Goal: Task Accomplishment & Management: Complete application form

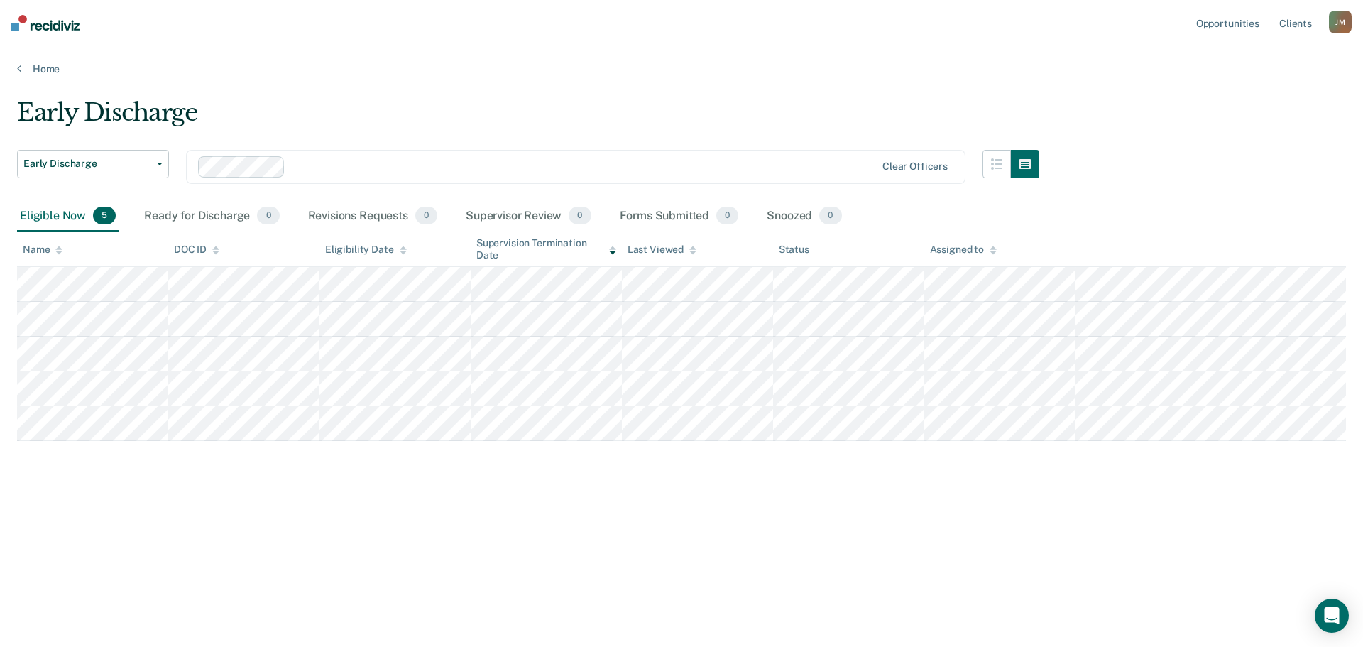
drag, startPoint x: 1066, startPoint y: 443, endPoint x: 339, endPoint y: 553, distance: 735.1
click at [193, 515] on div "Early Discharge Early Discharge Early Discharge Clear officers Eligible Now 5 R…" at bounding box center [681, 319] width 1329 height 442
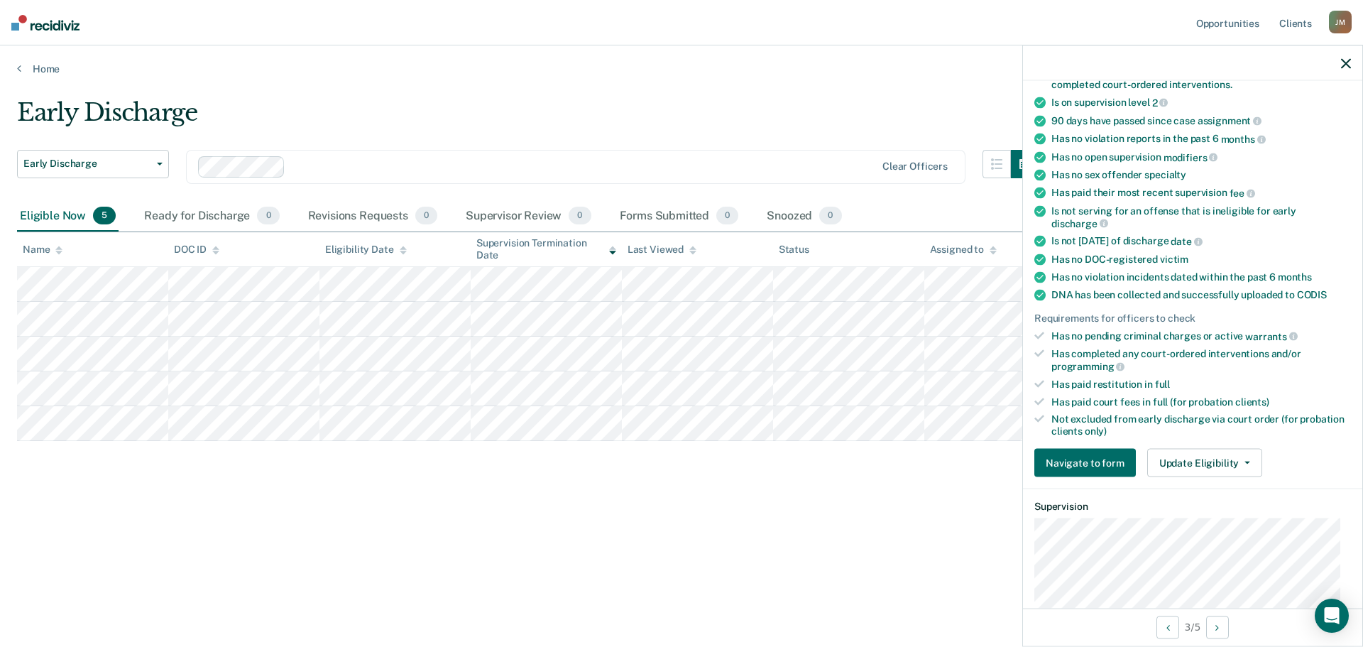
scroll to position [213, 0]
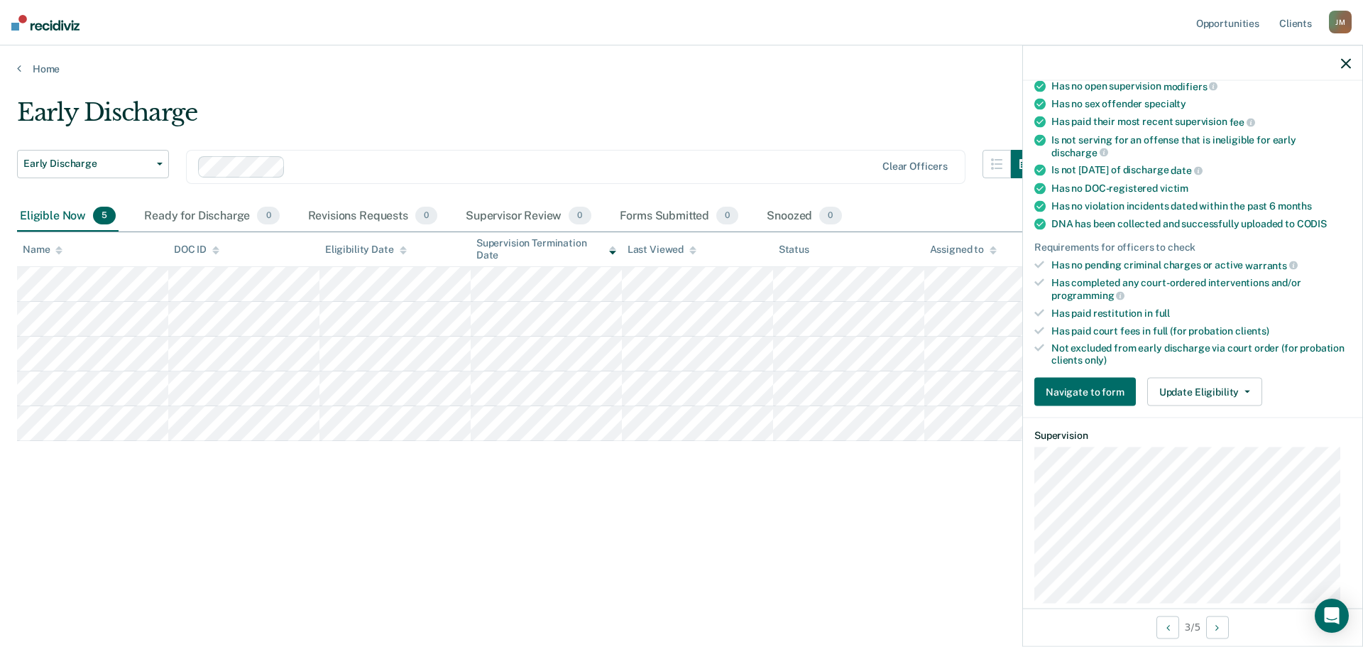
click at [1258, 395] on div "Navigate to form Update Eligibility Submit for Supervisor Approval Mark as Inel…" at bounding box center [1192, 392] width 317 height 28
click at [1254, 395] on button "Update Eligibility" at bounding box center [1204, 392] width 115 height 28
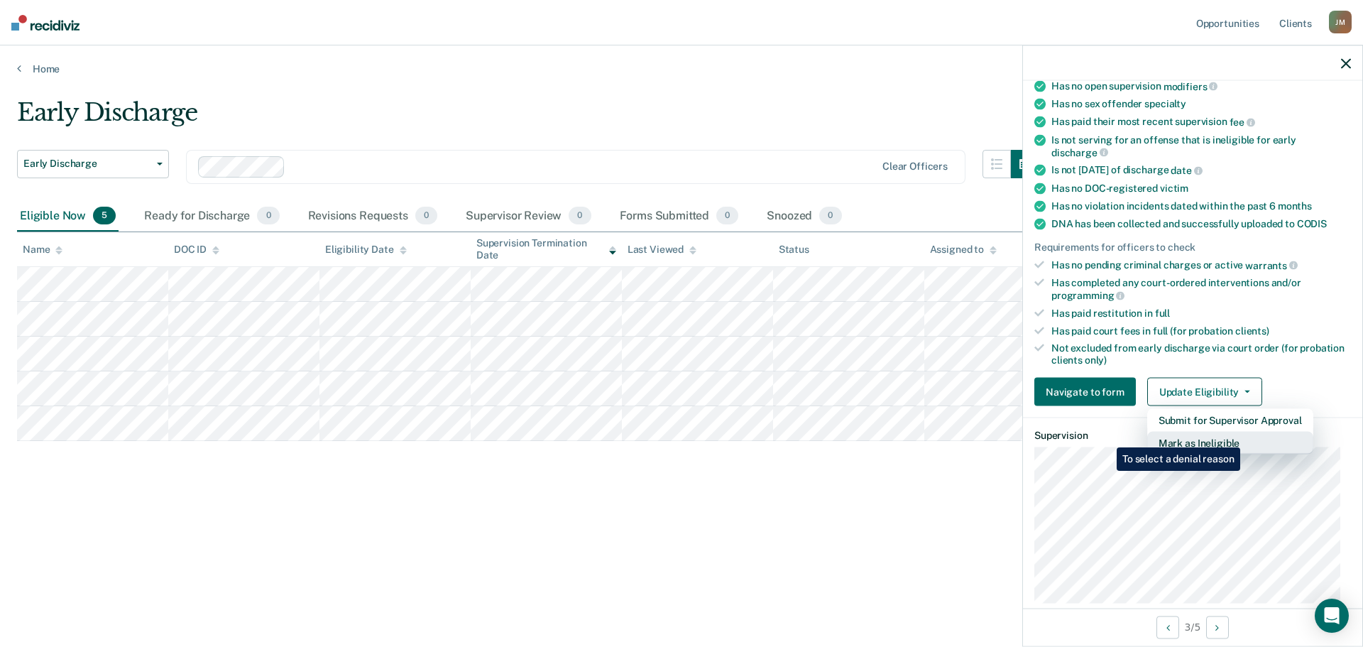
click at [1243, 437] on button "Mark as Ineligible" at bounding box center [1230, 443] width 166 height 23
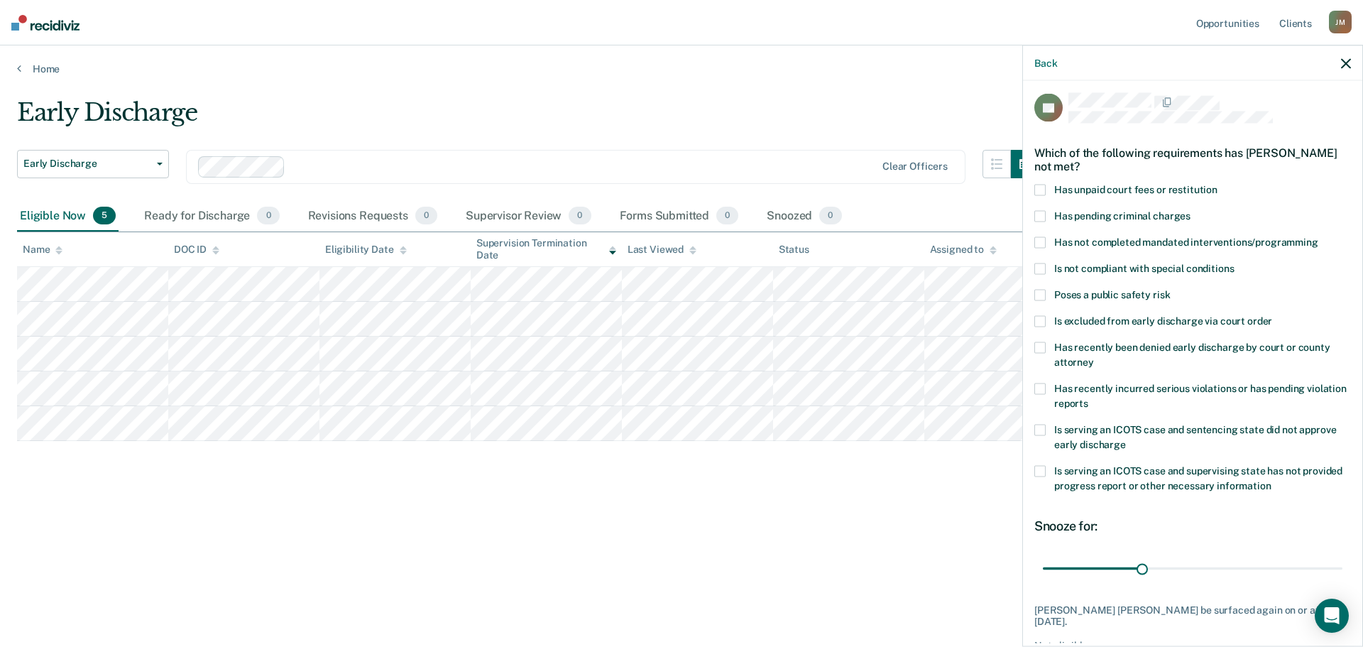
scroll to position [0, 0]
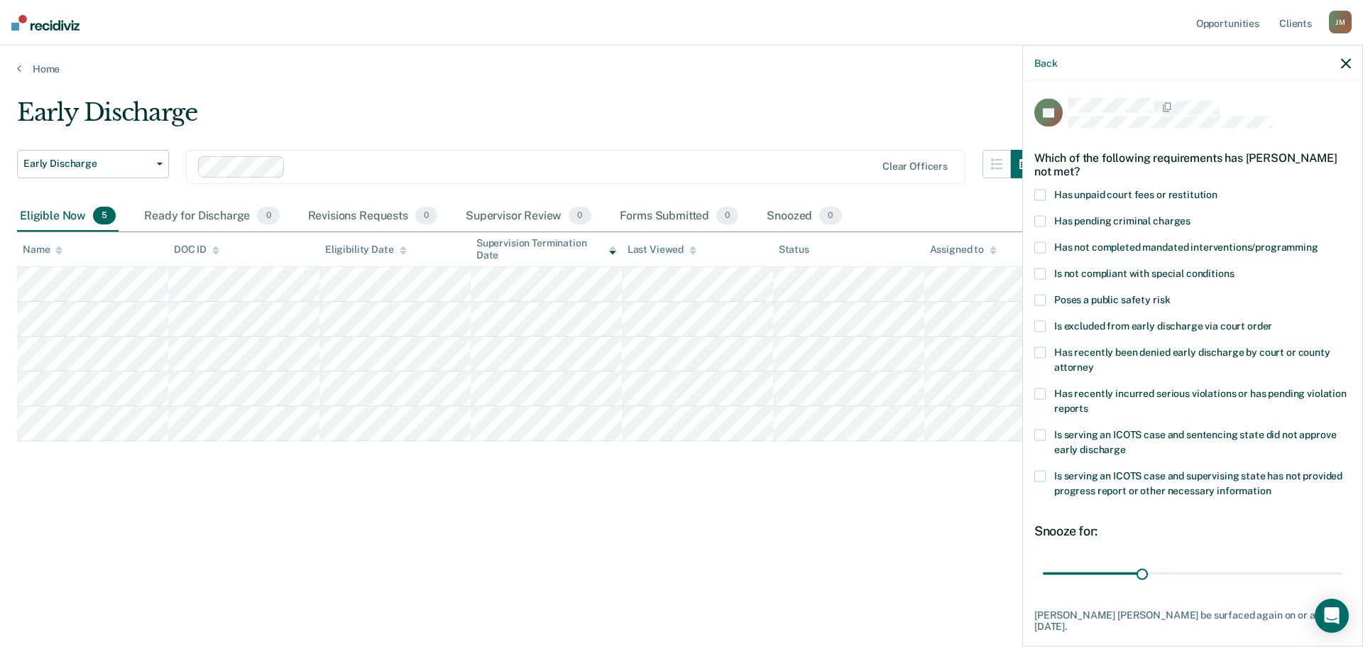
click at [1033, 195] on div "JH Which of the following requirements has [PERSON_NAME] not met? Has unpaid co…" at bounding box center [1192, 362] width 339 height 562
click at [1046, 194] on label "Has unpaid court fees or restitution" at bounding box center [1192, 197] width 317 height 15
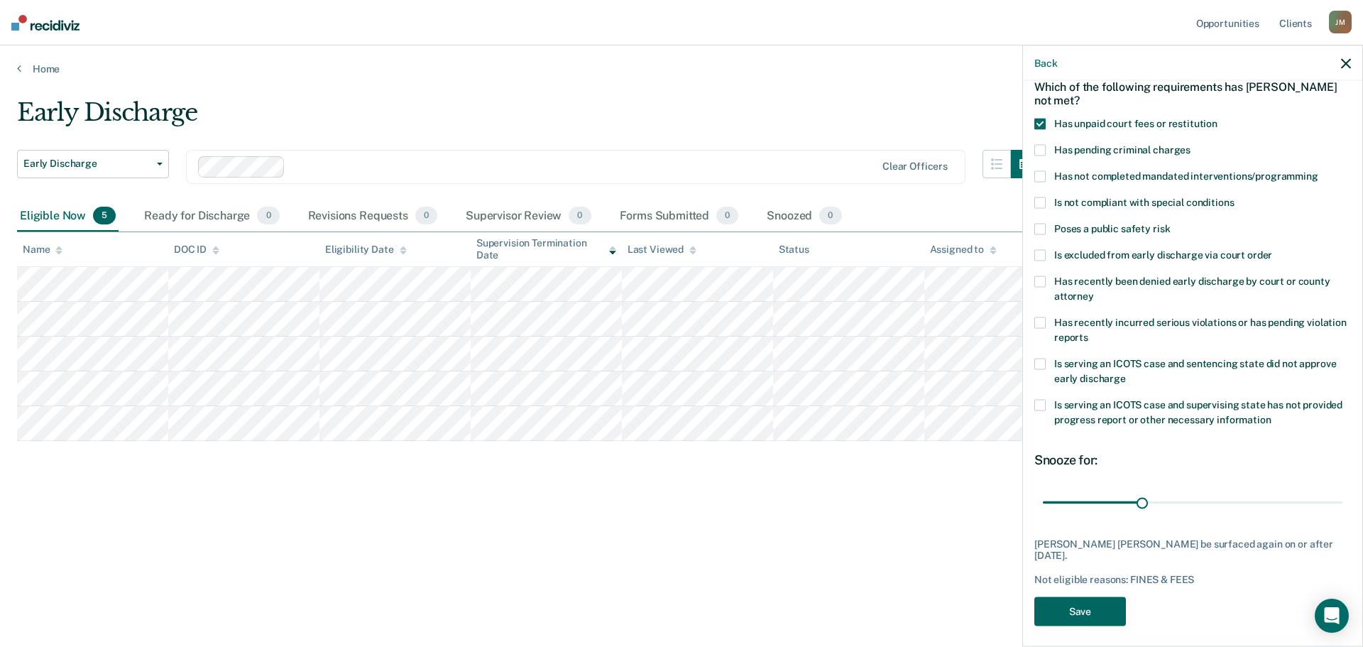
click at [1101, 605] on button "Save" at bounding box center [1080, 610] width 92 height 29
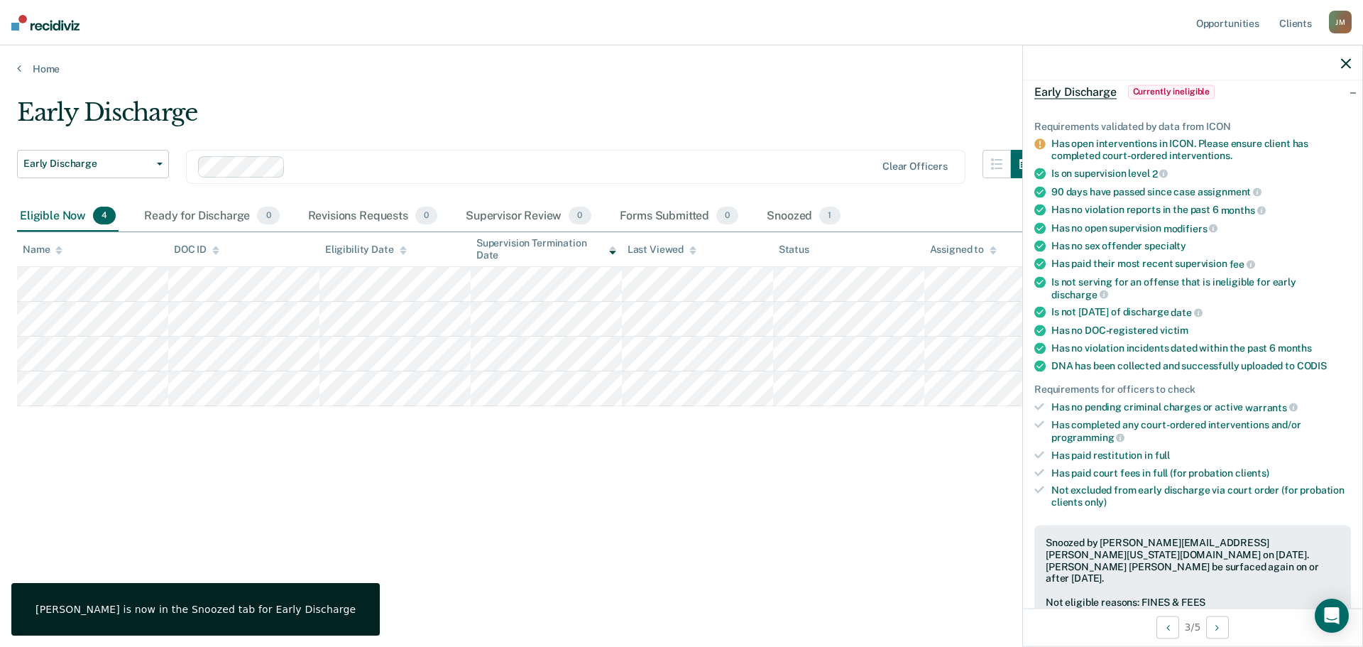
click at [1345, 61] on icon "button" at bounding box center [1346, 63] width 10 height 10
